Goal: Find specific page/section: Locate a particular part of the current website

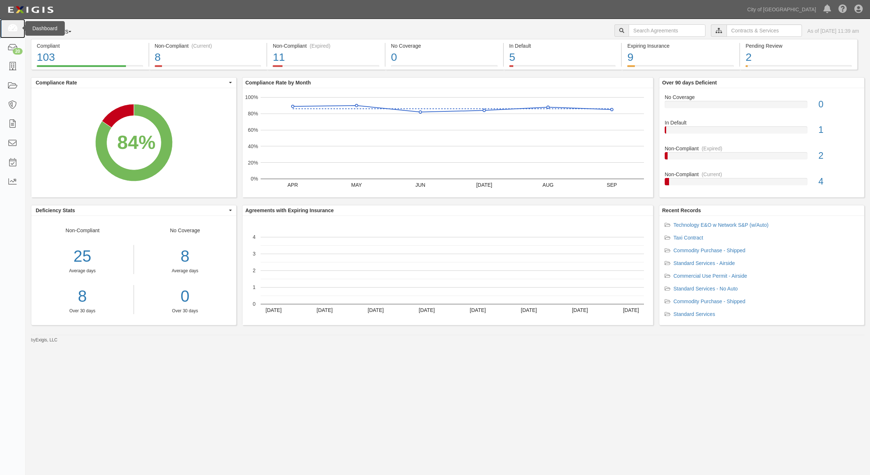
drag, startPoint x: 800, startPoint y: 407, endPoint x: 16, endPoint y: 30, distance: 870.2
click at [16, 30] on icon at bounding box center [12, 28] width 10 height 8
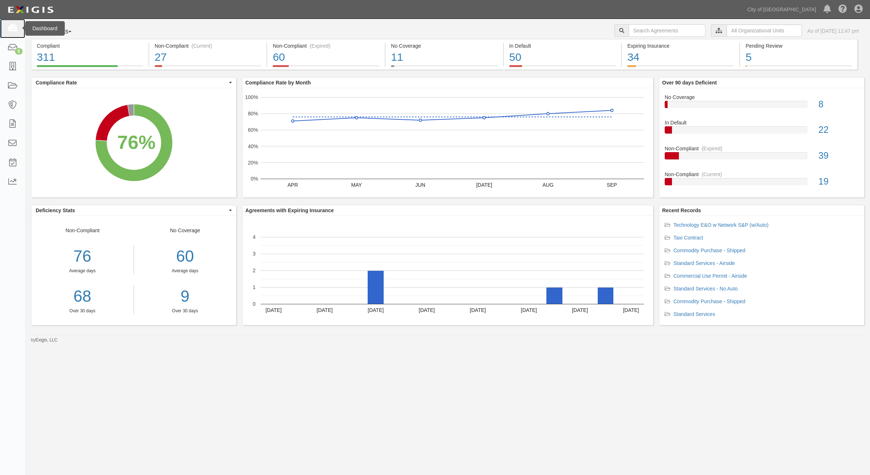
click at [4, 32] on link at bounding box center [12, 28] width 25 height 19
click at [727, 26] on input "text" at bounding box center [764, 30] width 75 height 12
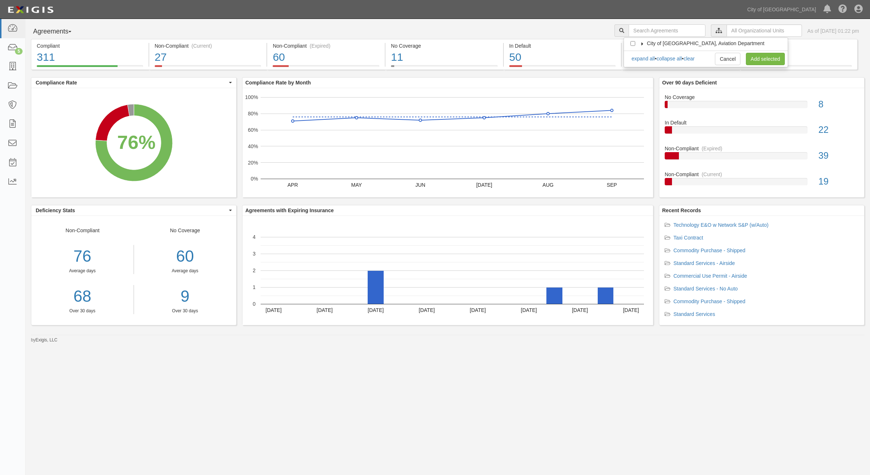
click at [643, 40] on label "City of [GEOGRAPHIC_DATA], Aviation Department" at bounding box center [701, 43] width 127 height 7
click at [642, 59] on div at bounding box center [641, 57] width 7 height 5
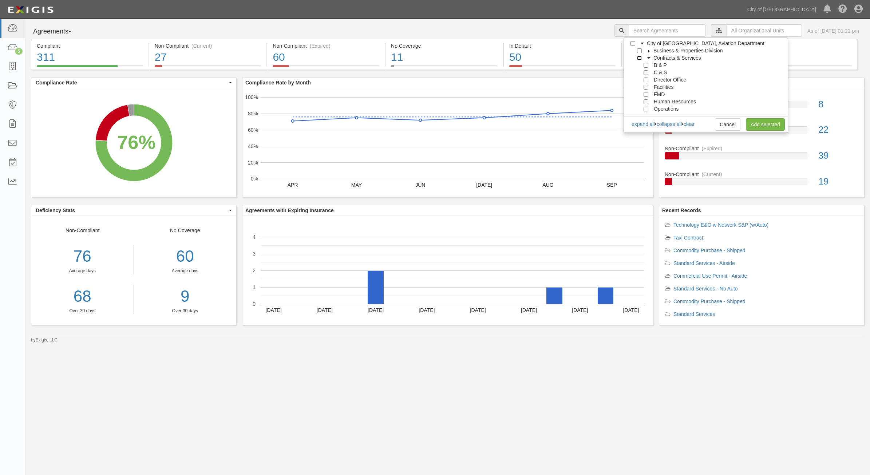
click at [638, 57] on input "Contracts & Services" at bounding box center [639, 58] width 5 height 5
checkbox input "true"
click at [771, 122] on link "Add selected" at bounding box center [765, 124] width 39 height 12
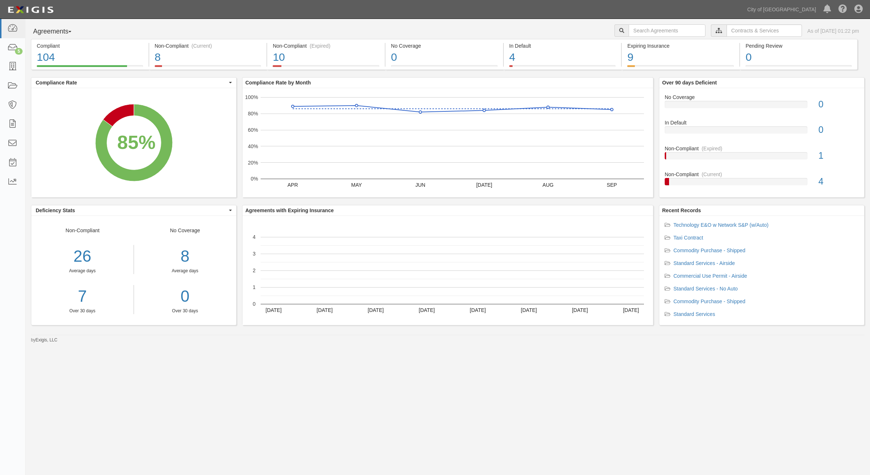
click at [127, 139] on div "85%" at bounding box center [136, 141] width 38 height 27
click at [630, 31] on input "text" at bounding box center [667, 30] width 77 height 12
type input "157828"
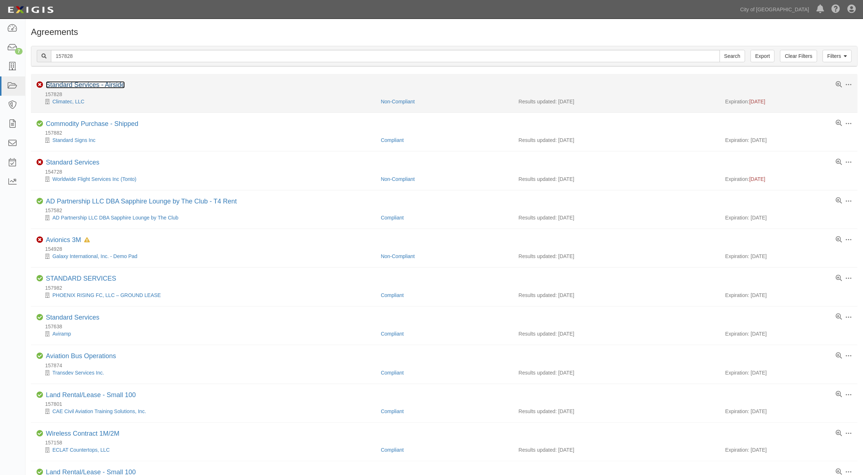
click at [88, 87] on link "Standard Services - Airside" at bounding box center [85, 84] width 79 height 7
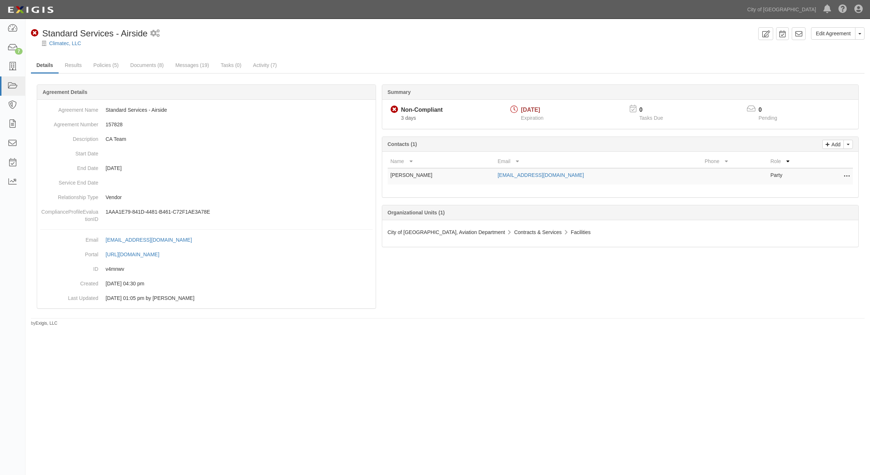
click at [688, 352] on div "Edit Agreement Toggle Agreement Dropdown View Audit Trail Archive Agreement Pla…" at bounding box center [435, 236] width 870 height 428
